Goal: Task Accomplishment & Management: Complete application form

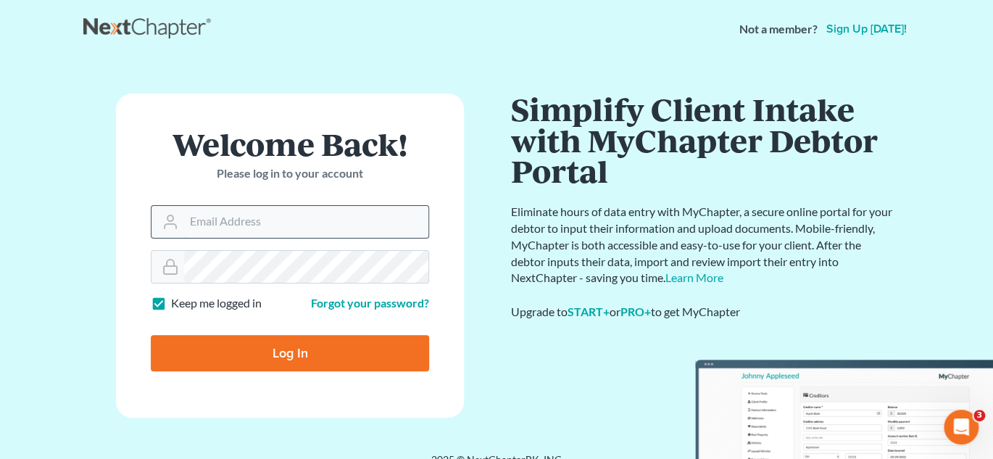
click at [217, 224] on input "Email Address" at bounding box center [306, 222] width 244 height 32
type input "[EMAIL_ADDRESS][DOMAIN_NAME]"
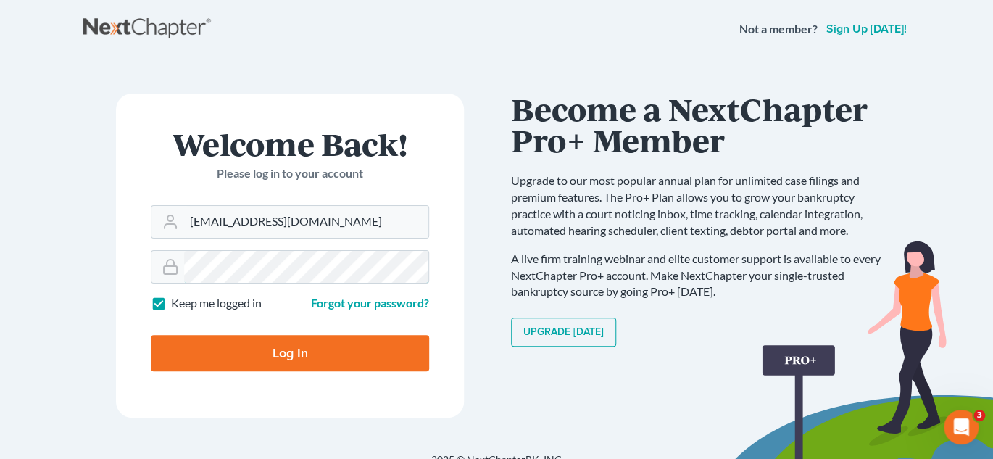
click at [151, 335] on input "Log In" at bounding box center [290, 353] width 278 height 36
type input "Thinking..."
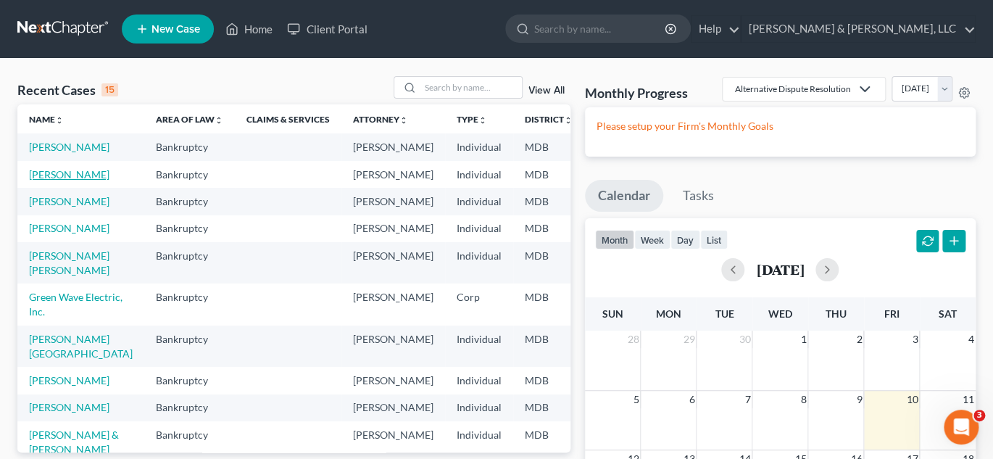
click at [45, 180] on link "Manoubi, Laurin" at bounding box center [69, 174] width 80 height 12
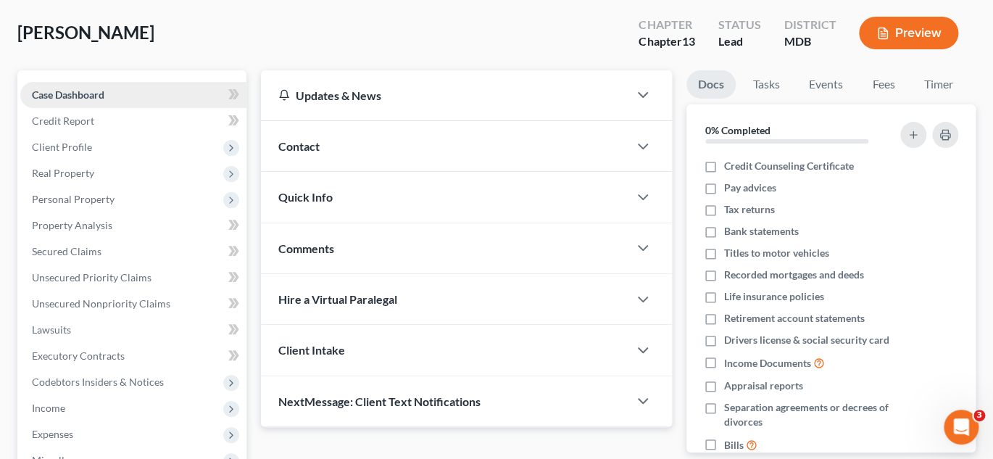
scroll to position [217, 0]
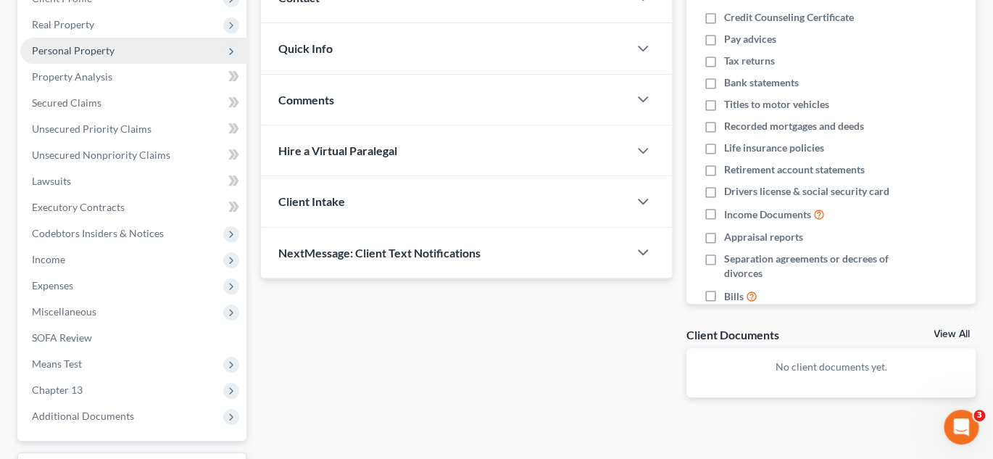
click at [92, 50] on span "Personal Property" at bounding box center [73, 50] width 83 height 12
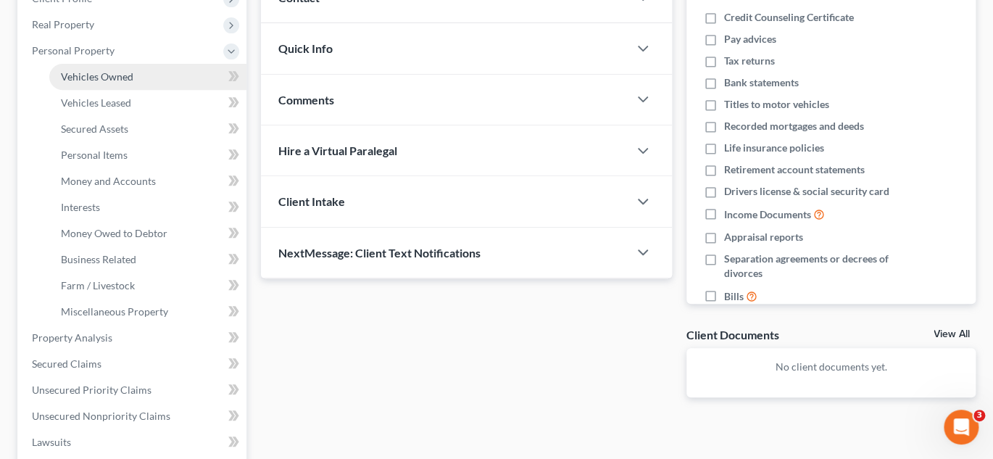
click at [90, 76] on span "Vehicles Owned" at bounding box center [97, 76] width 72 height 12
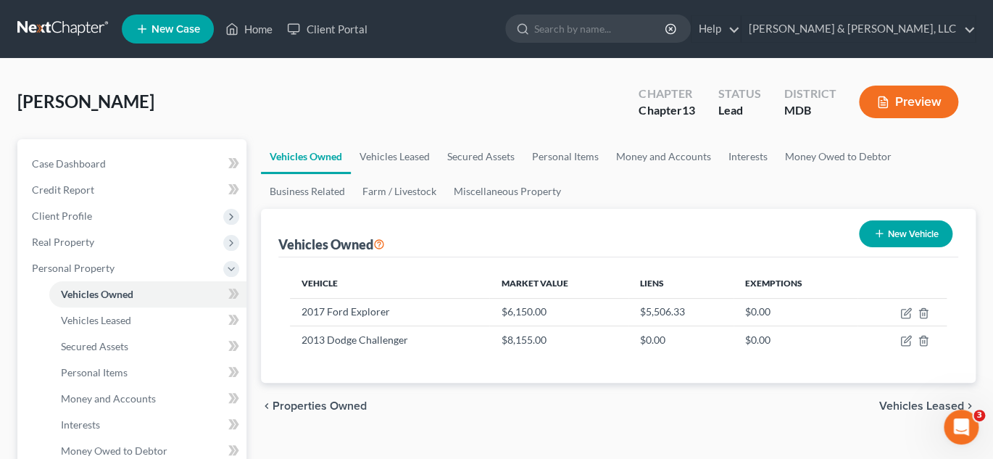
click at [884, 232] on button "New Vehicle" at bounding box center [905, 233] width 93 height 27
select select "0"
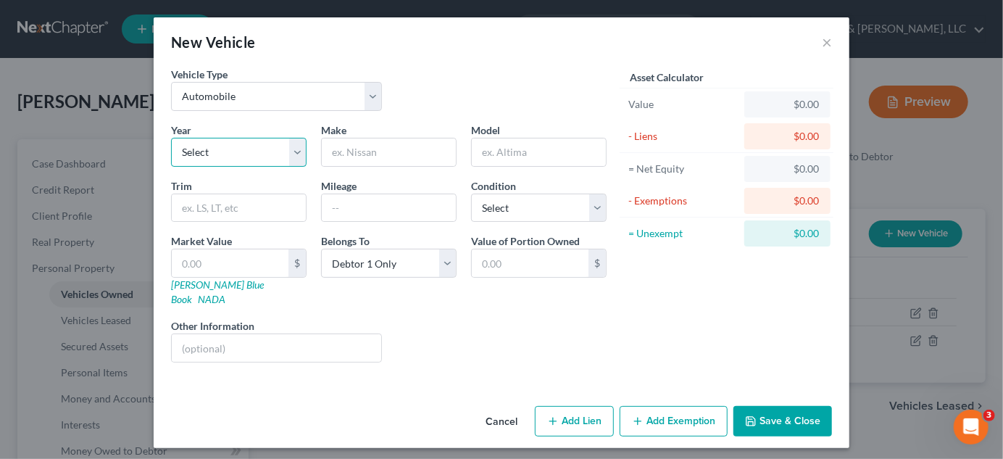
click at [249, 151] on select "Select 2026 2025 2024 2023 2022 2021 2020 2019 2018 2017 2016 2015 2014 2013 20…" at bounding box center [238, 152] width 135 height 29
select select "0"
click at [171, 138] on select "Select 2026 2025 2024 2023 2022 2021 2020 2019 2018 2017 2016 2015 2014 2013 20…" at bounding box center [238, 152] width 135 height 29
click at [409, 267] on select "Select Debtor 1 Only Debtor 2 Only Debtor 1 And Debtor 2 Only At Least One Of T…" at bounding box center [388, 263] width 135 height 29
select select "3"
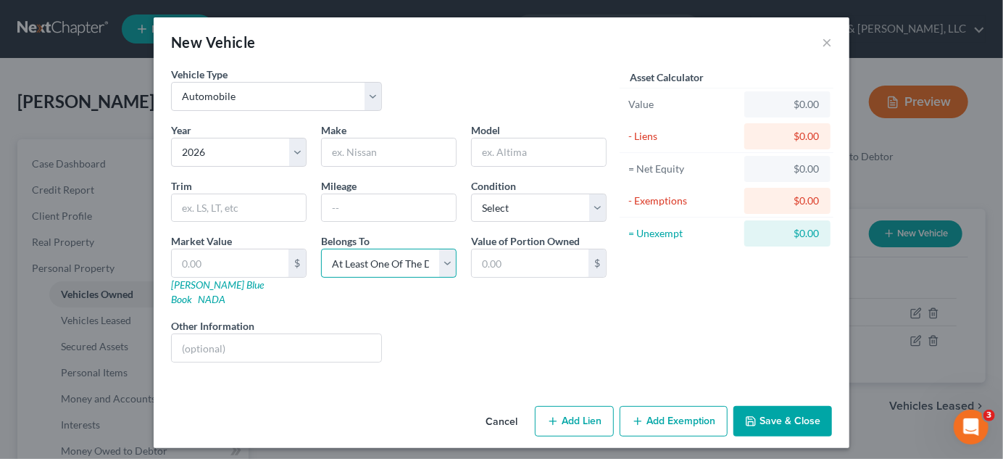
click at [321, 249] on select "Select Debtor 1 Only Debtor 2 Only Debtor 1 And Debtor 2 Only At Least One Of T…" at bounding box center [388, 263] width 135 height 29
click at [571, 406] on button "Add Lien" at bounding box center [574, 421] width 79 height 30
select select "3"
select select "0"
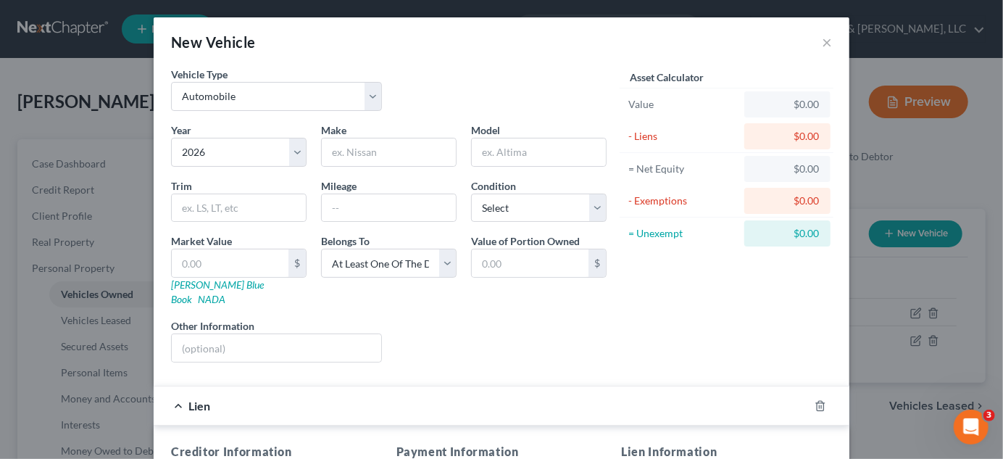
scroll to position [290, 0]
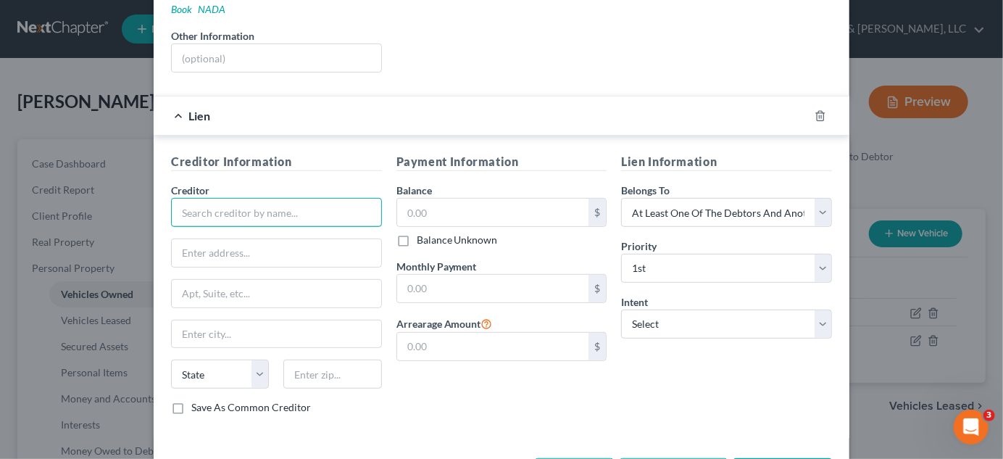
click at [272, 199] on input "text" at bounding box center [276, 212] width 211 height 29
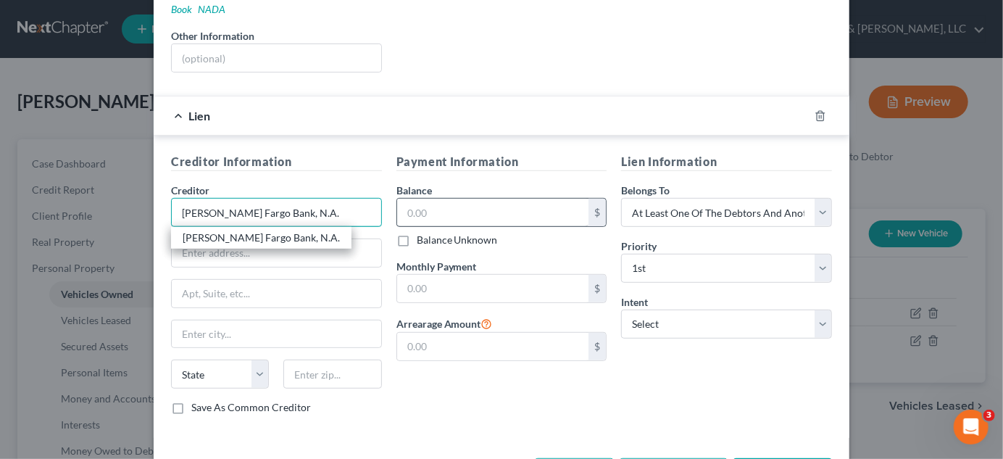
type input "Wells Fargo Bank, N.A."
click at [422, 199] on input "text" at bounding box center [493, 213] width 192 height 28
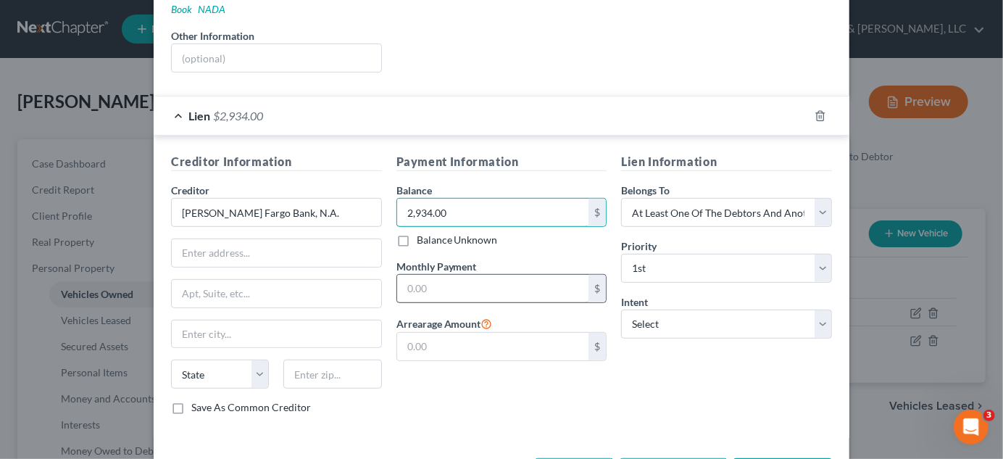
type input "2,934.00"
click at [470, 279] on input "text" at bounding box center [493, 289] width 192 height 28
type input "182.00"
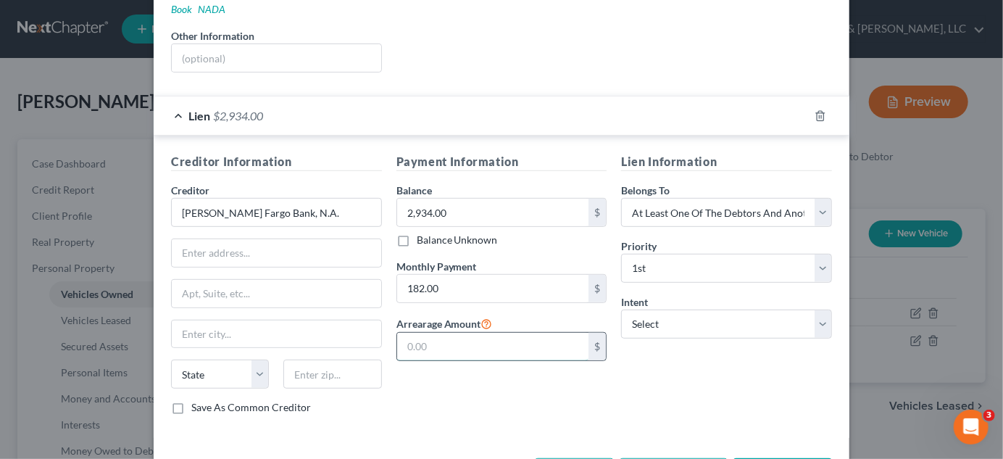
click at [514, 333] on input "text" at bounding box center [493, 347] width 192 height 28
type input "0"
click at [693, 309] on select "Select Surrender Redeem Reaffirm Avoid Other" at bounding box center [726, 323] width 211 height 29
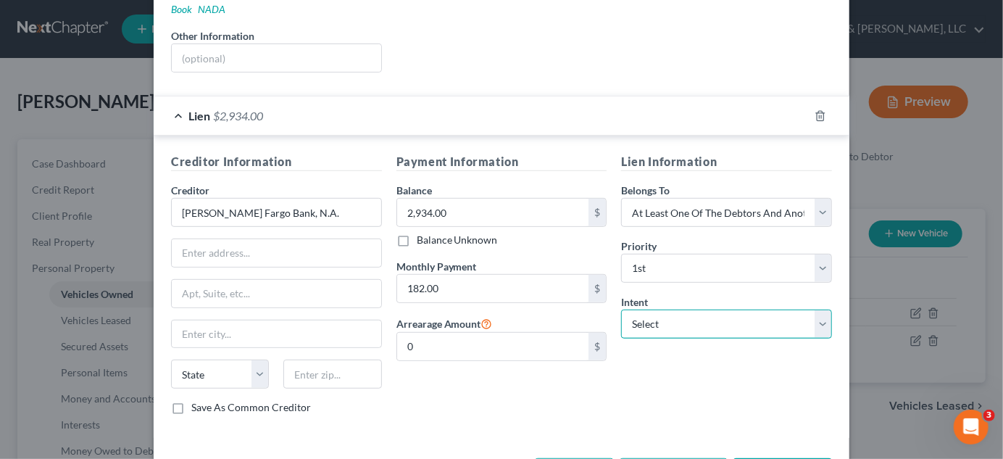
click at [693, 309] on select "Select Surrender Redeem Reaffirm Avoid Other" at bounding box center [726, 323] width 211 height 29
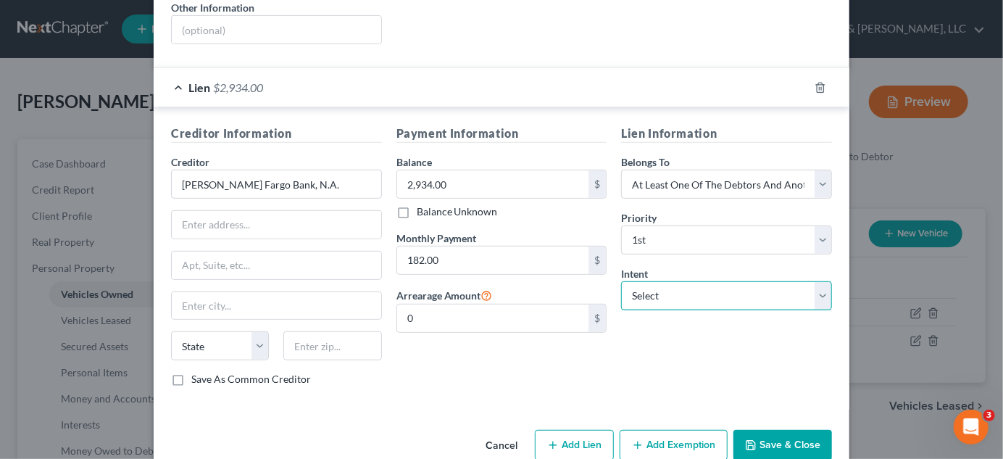
scroll to position [331, 0]
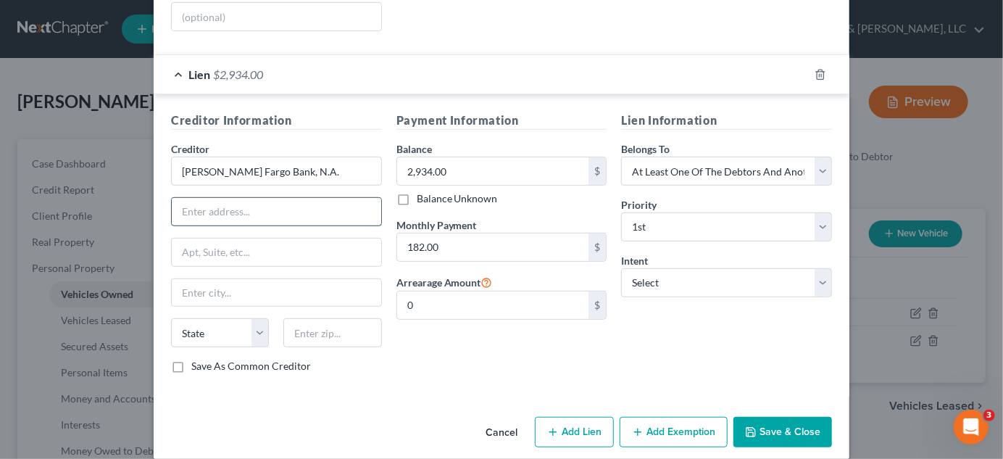
click at [238, 198] on input "text" at bounding box center [276, 212] width 209 height 28
drag, startPoint x: 275, startPoint y: 199, endPoint x: 117, endPoint y: 173, distance: 160.0
click at [117, 173] on div "New Vehicle × Vehicle Type Select Automobile Truck Trailer Watercraft Aircraft …" at bounding box center [501, 229] width 1003 height 459
type input "P.O. Box 71092"
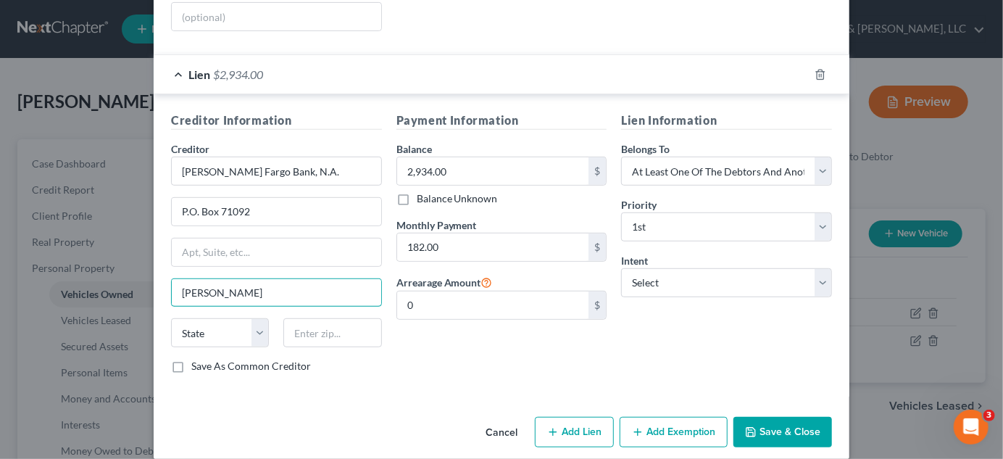
type input "Charlotte"
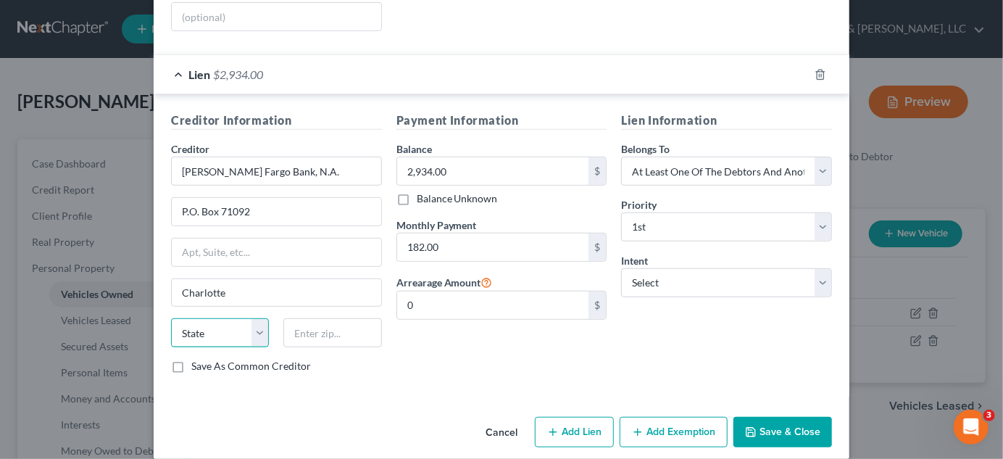
select select "28"
type input "28272"
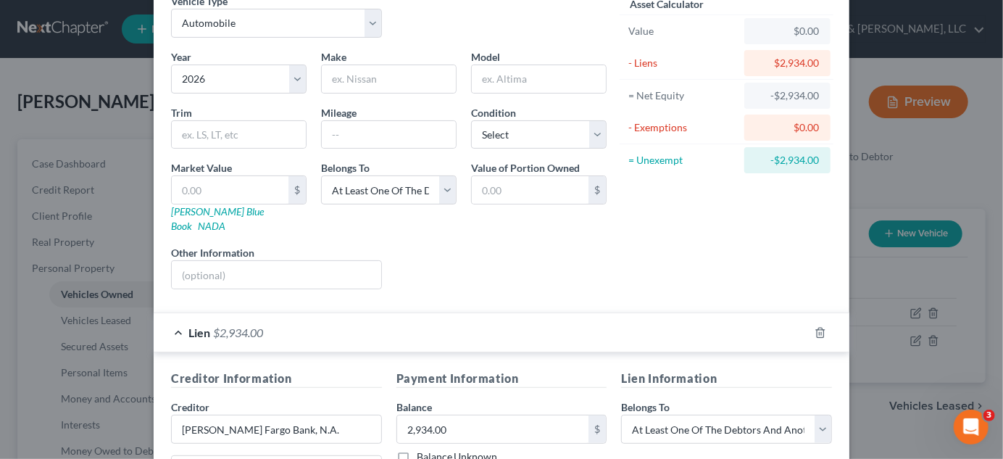
scroll to position [0, 0]
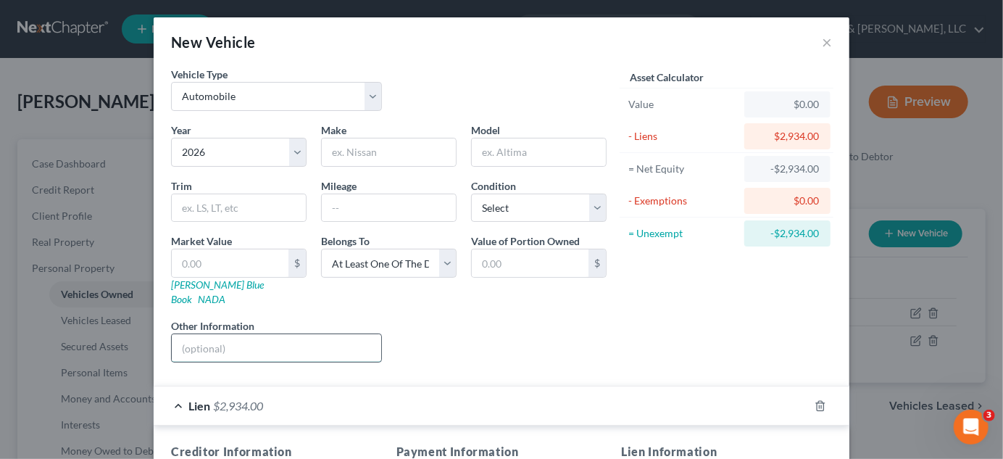
click at [233, 334] on input "text" at bounding box center [276, 348] width 209 height 28
type input "Son's Car"
click at [387, 143] on input "text" at bounding box center [389, 152] width 134 height 28
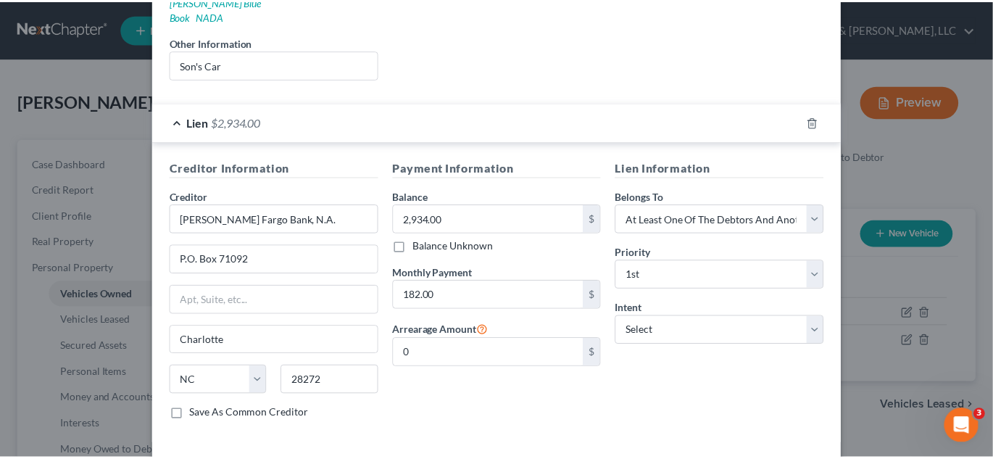
scroll to position [331, 0]
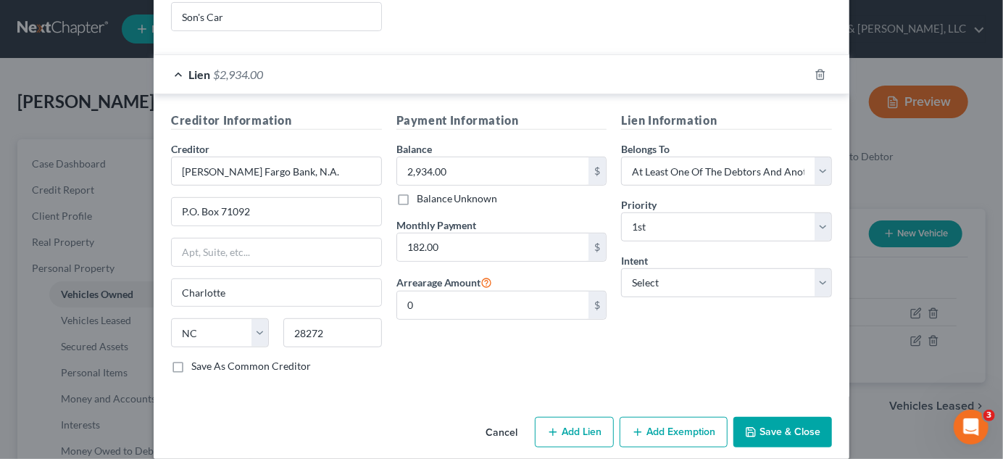
type input "Son's Car"
click at [780, 417] on button "Save & Close" at bounding box center [782, 432] width 99 height 30
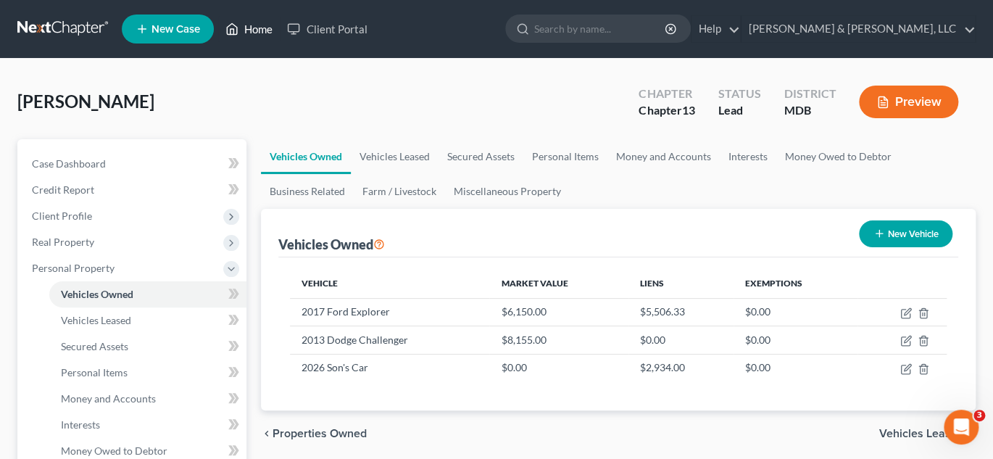
click at [262, 25] on link "Home" at bounding box center [249, 29] width 62 height 26
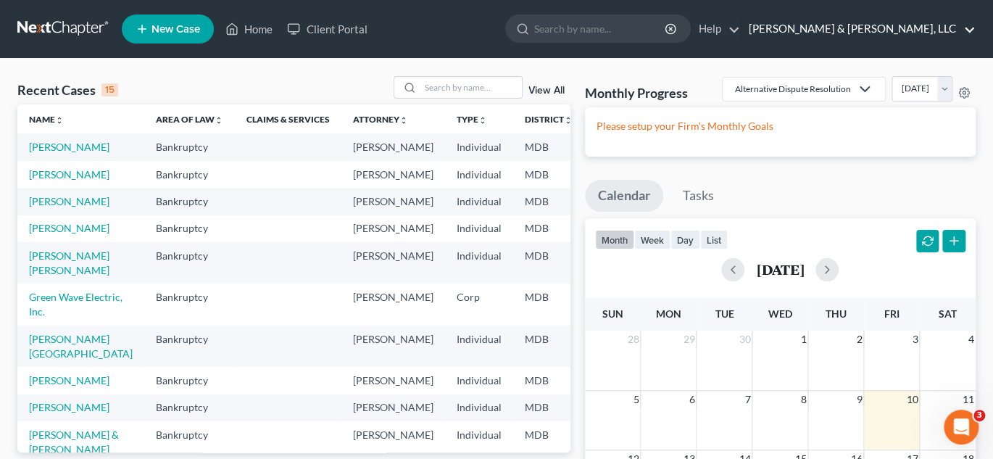
click at [894, 26] on link "Russell & Heffner, LLC" at bounding box center [857, 29] width 233 height 26
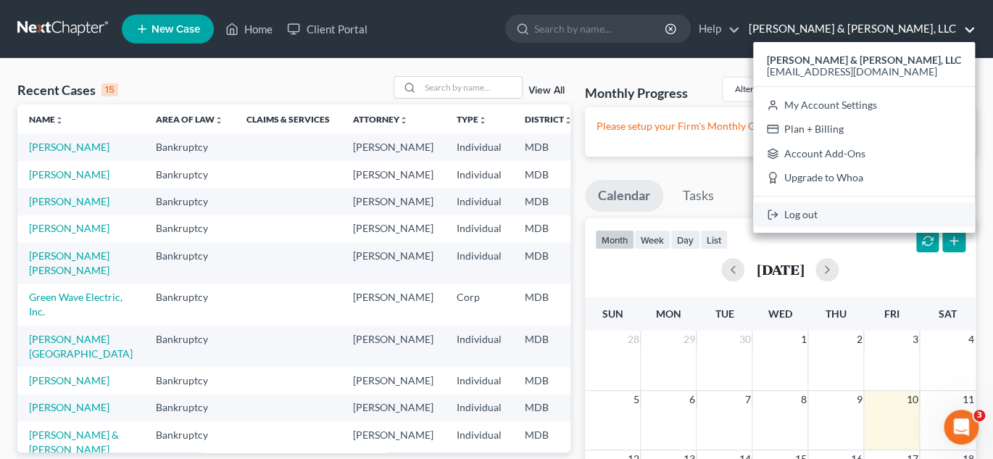
click at [867, 215] on link "Log out" at bounding box center [864, 214] width 222 height 25
